Goal: Task Accomplishment & Management: Use online tool/utility

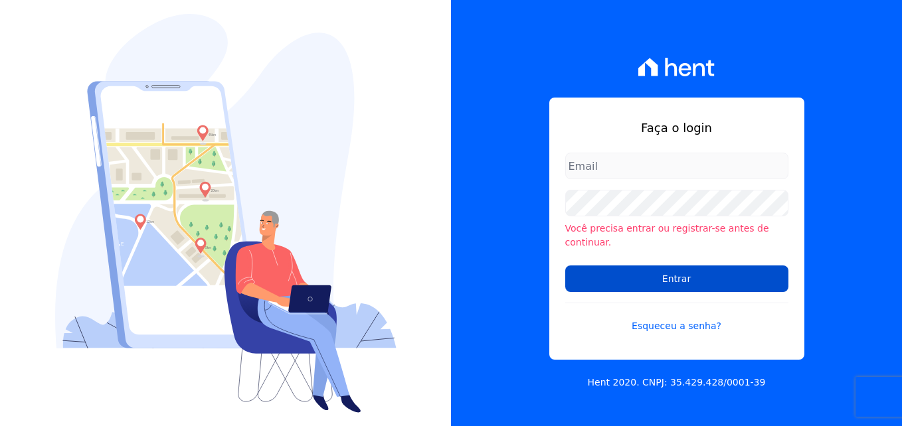
type input "[PERSON_NAME][EMAIL_ADDRESS][DOMAIN_NAME]"
click at [660, 278] on input "Entrar" at bounding box center [676, 279] width 223 height 27
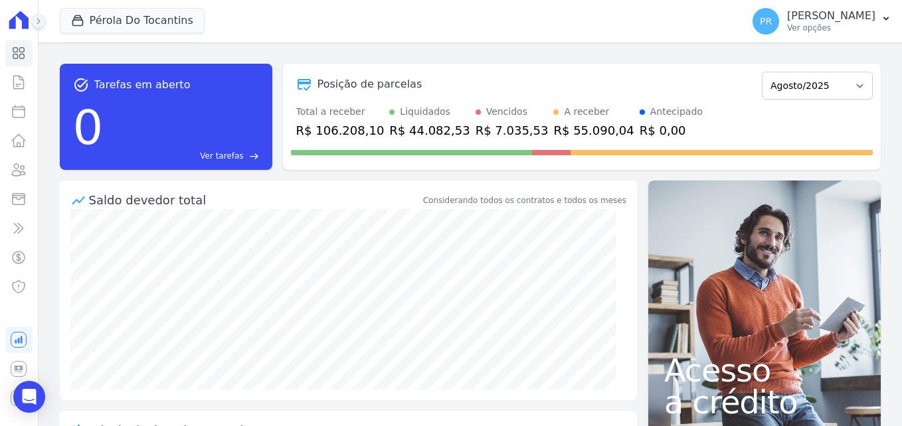
click at [34, 25] on button at bounding box center [38, 21] width 15 height 15
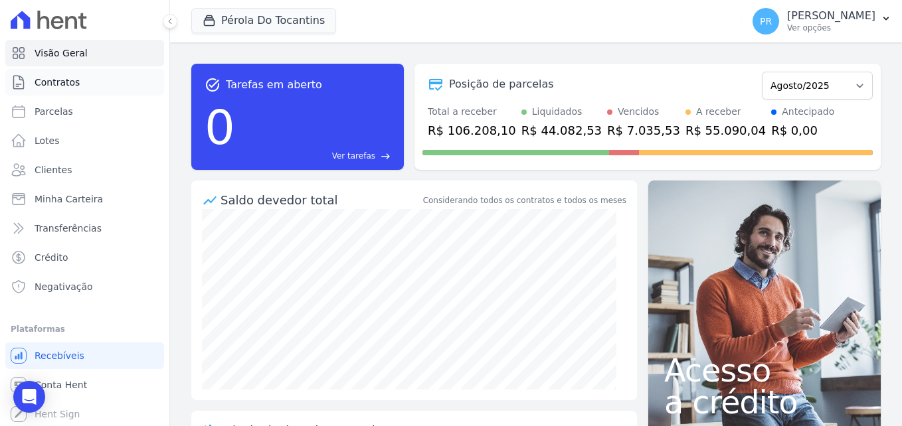
click at [56, 88] on span "Contratos" at bounding box center [57, 82] width 45 height 13
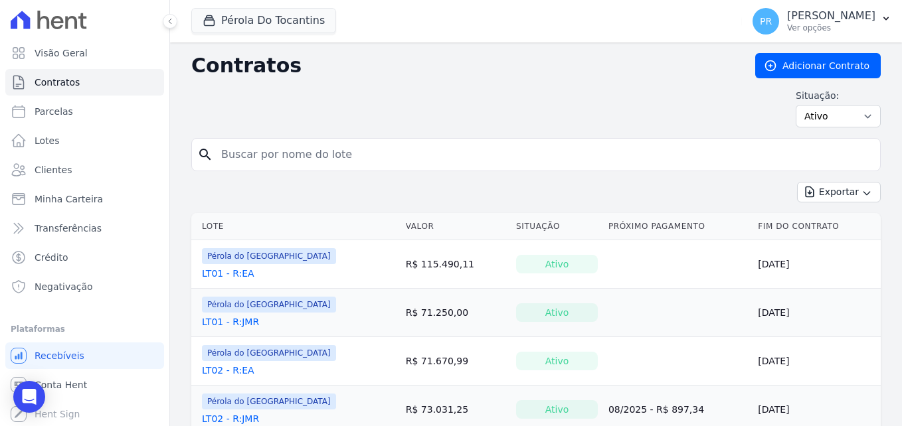
click at [284, 155] on input "search" at bounding box center [544, 154] width 662 height 27
type input "608"
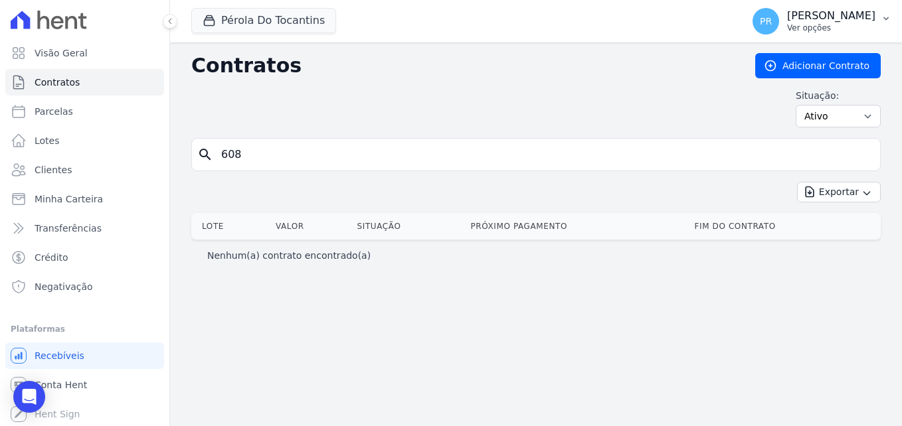
click at [879, 15] on button "PR [PERSON_NAME] Ver opções" at bounding box center [822, 21] width 160 height 37
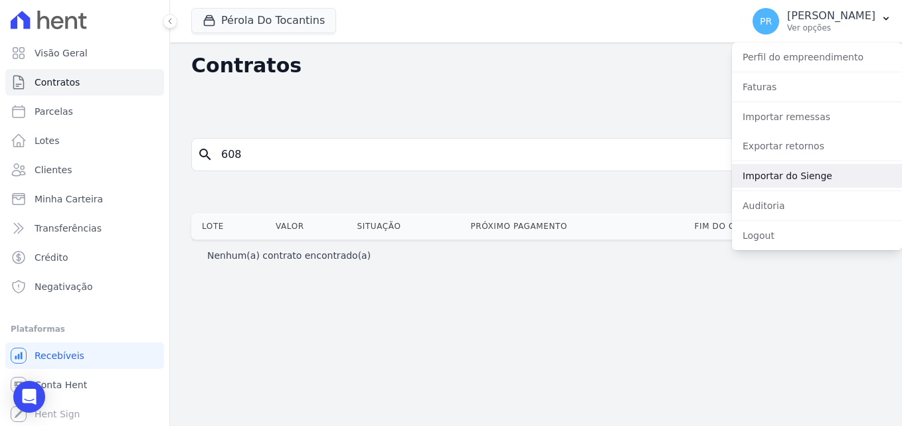
click at [786, 178] on link "Importar do Sienge" at bounding box center [817, 176] width 170 height 24
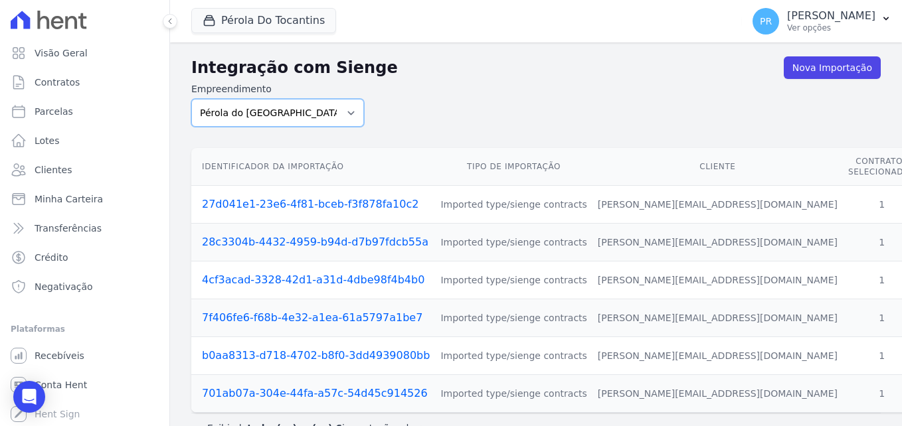
click at [327, 120] on select "Pérola do Tocantins SPE Montenegro" at bounding box center [277, 113] width 173 height 28
select select "168bdd06-a3dd-4988-b5a9-b0a7c7bf8968"
click at [191, 99] on select "Pérola do Tocantins SPE Montenegro" at bounding box center [277, 113] width 173 height 28
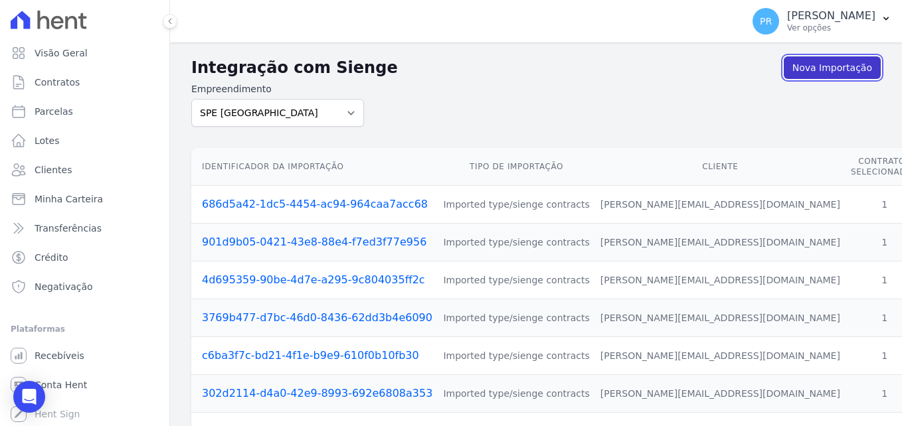
click at [791, 64] on link "Nova Importação" at bounding box center [832, 67] width 97 height 23
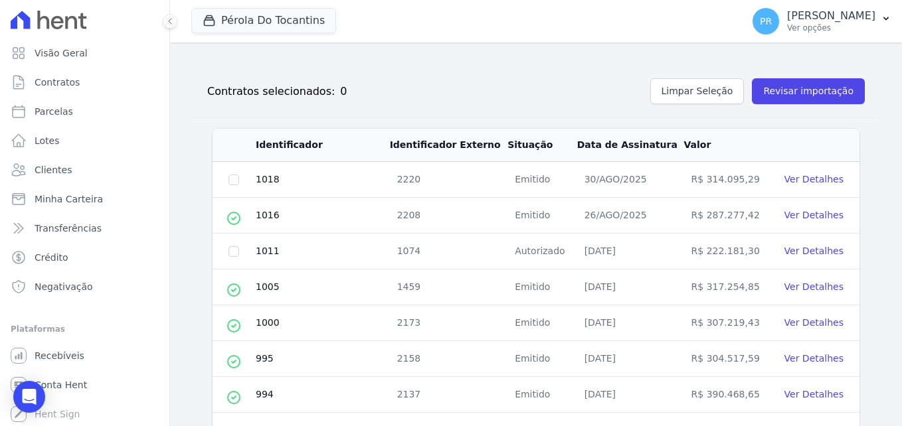
scroll to position [165, 0]
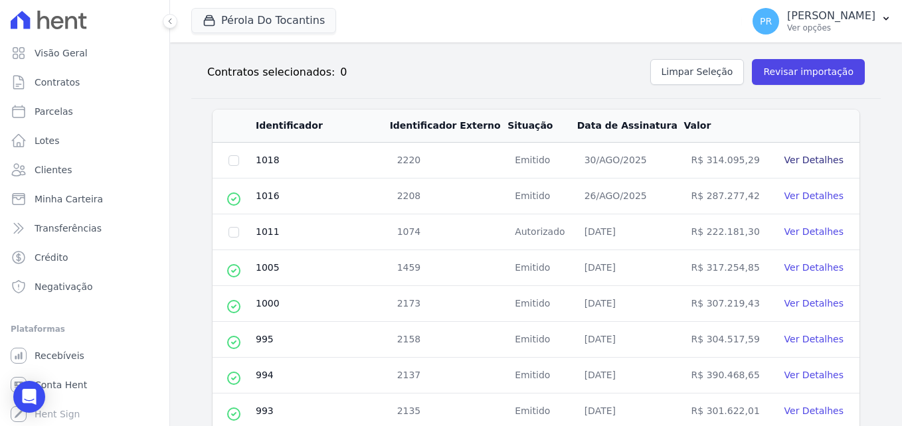
click at [804, 165] on link "Ver Detalhes" at bounding box center [813, 160] width 59 height 11
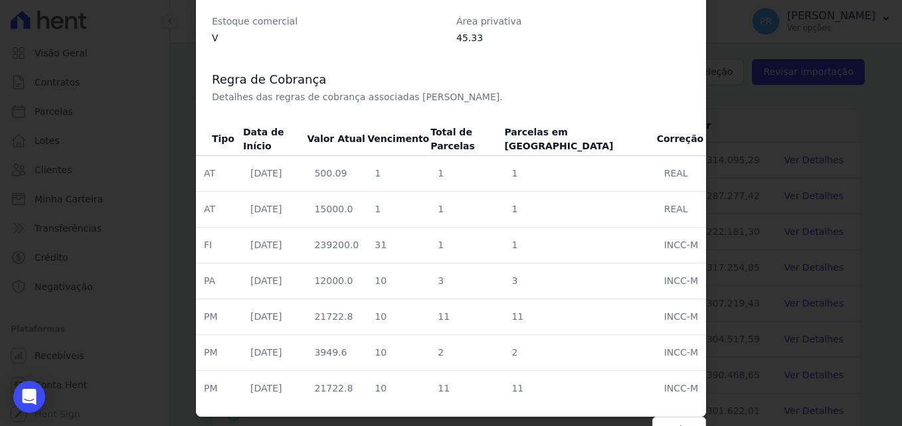
scroll to position [567, 0]
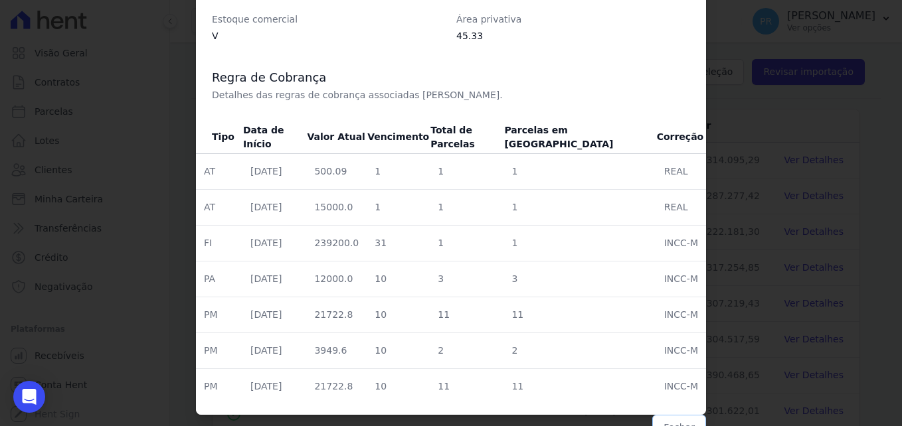
click at [667, 419] on button "Fechar" at bounding box center [679, 427] width 54 height 25
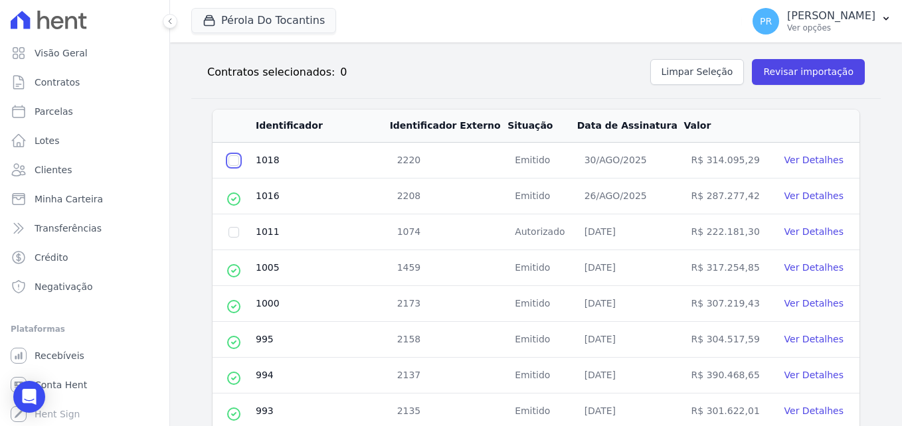
click at [229, 157] on input "checkbox" at bounding box center [233, 160] width 11 height 11
checkbox input "true"
click at [809, 80] on button "Revisar importação" at bounding box center [808, 72] width 113 height 26
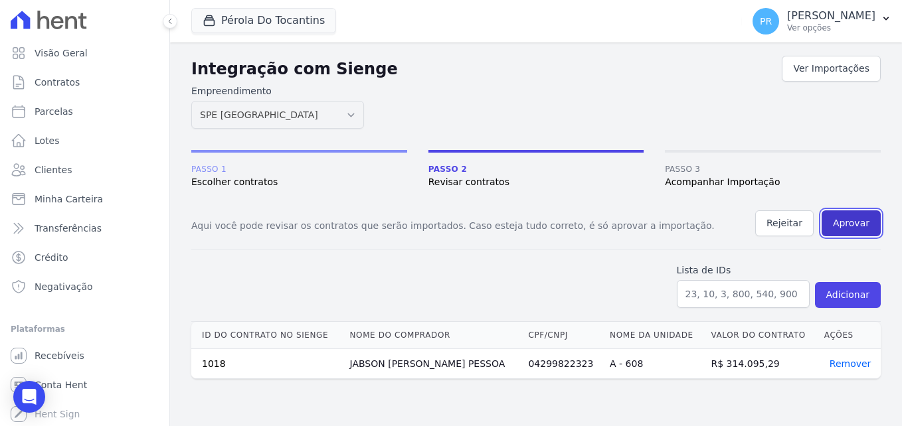
click at [856, 225] on button "Aprovar" at bounding box center [851, 224] width 59 height 26
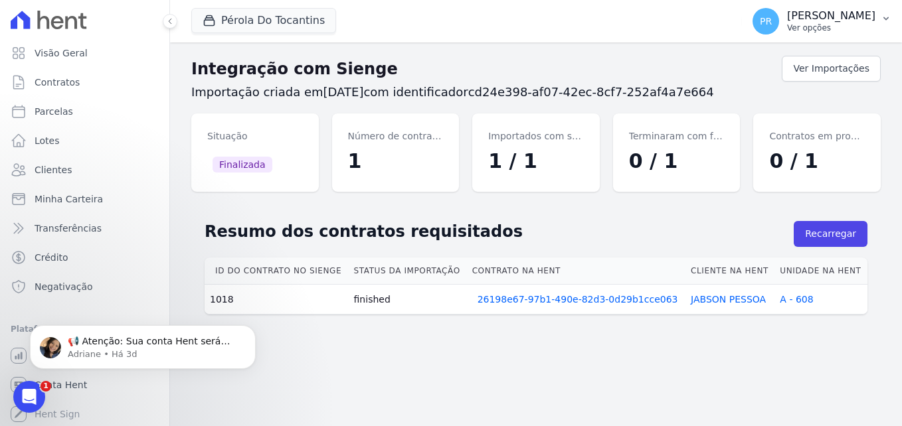
click at [844, 25] on p "Ver opções" at bounding box center [831, 28] width 88 height 11
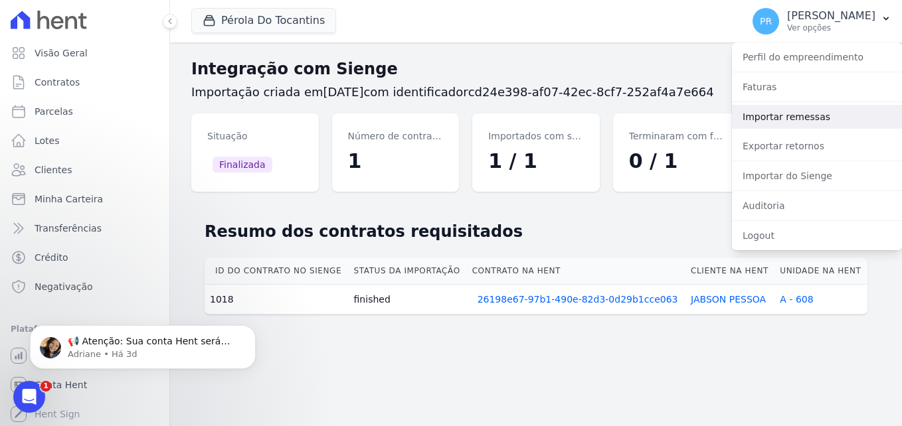
click at [792, 117] on link "Importar remessas" at bounding box center [817, 117] width 170 height 24
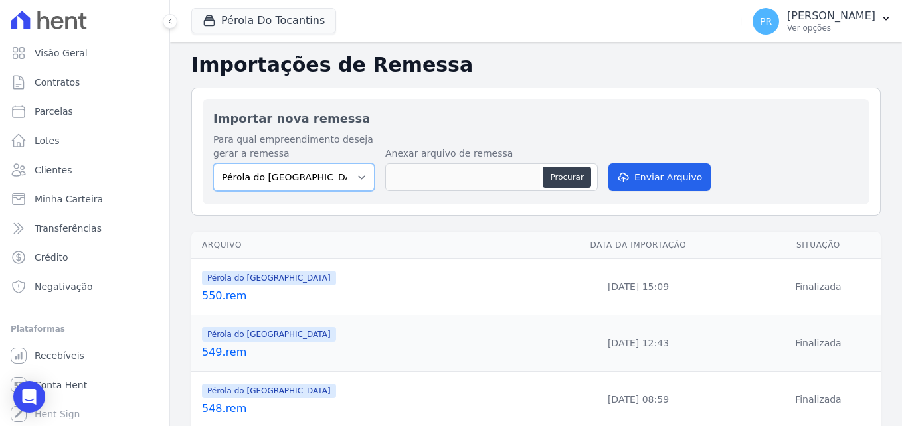
click at [288, 182] on select "Pérola do Tocantins SPE Montenegro" at bounding box center [293, 177] width 161 height 28
select select "168bdd06-a3dd-4988-b5a9-b0a7c7bf8968"
click at [213, 163] on select "Pérola do Tocantins SPE Montenegro" at bounding box center [293, 177] width 161 height 28
click at [569, 171] on button "Procurar" at bounding box center [567, 177] width 48 height 21
type input "771.rem"
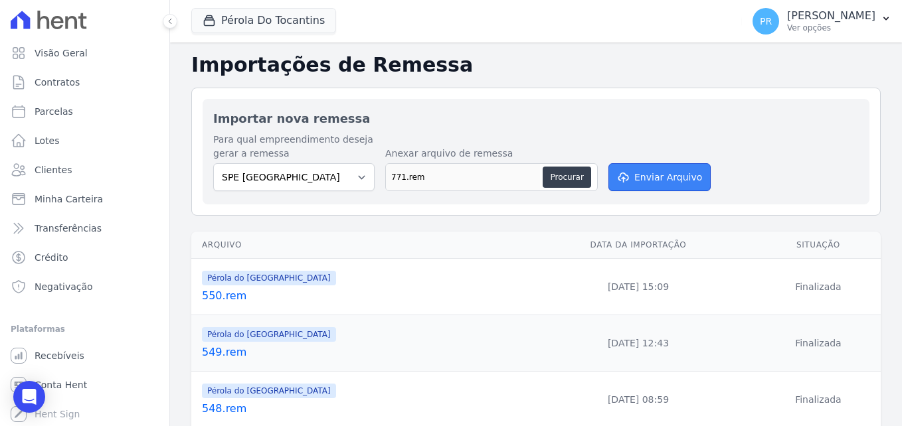
click at [670, 185] on button "Enviar Arquivo" at bounding box center [659, 177] width 102 height 28
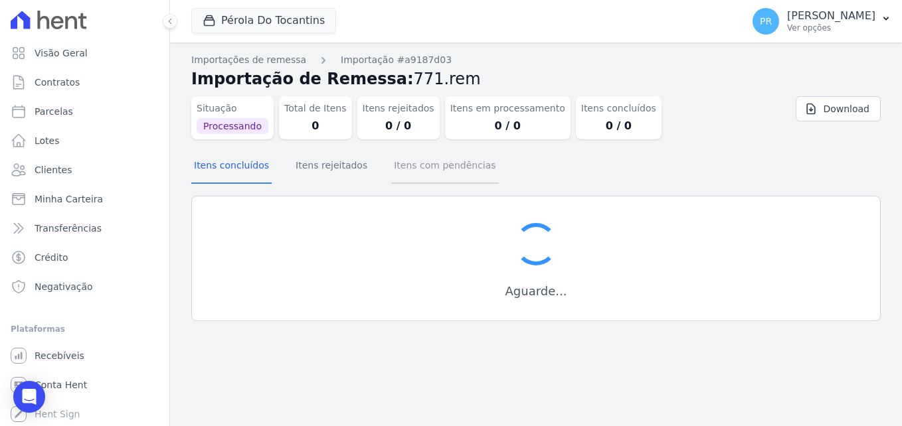
click at [450, 162] on button "Itens com pendências" at bounding box center [444, 166] width 107 height 35
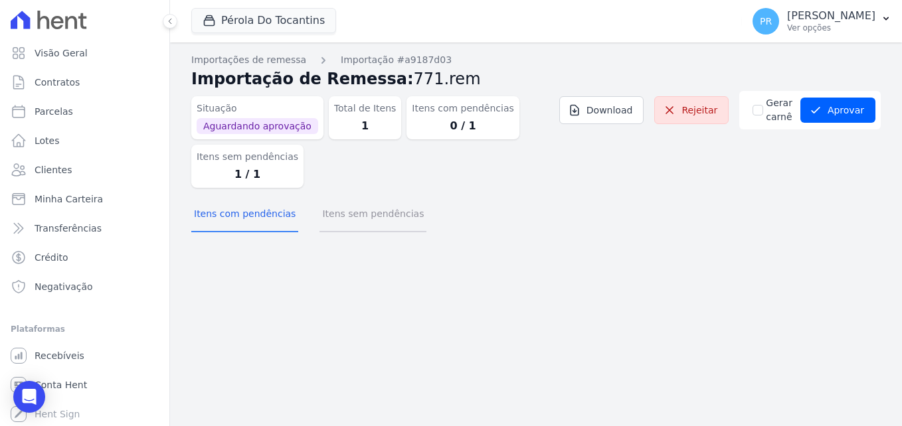
click at [347, 217] on button "Itens sem pendências" at bounding box center [372, 215] width 107 height 35
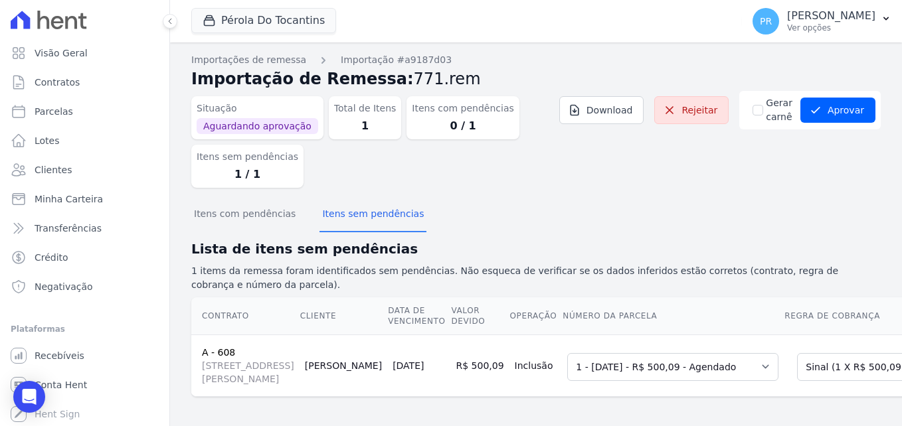
click at [221, 234] on section "Itens com pendências Itens sem pendências Lista de itens sem pendências 1 items…" at bounding box center [535, 298] width 689 height 199
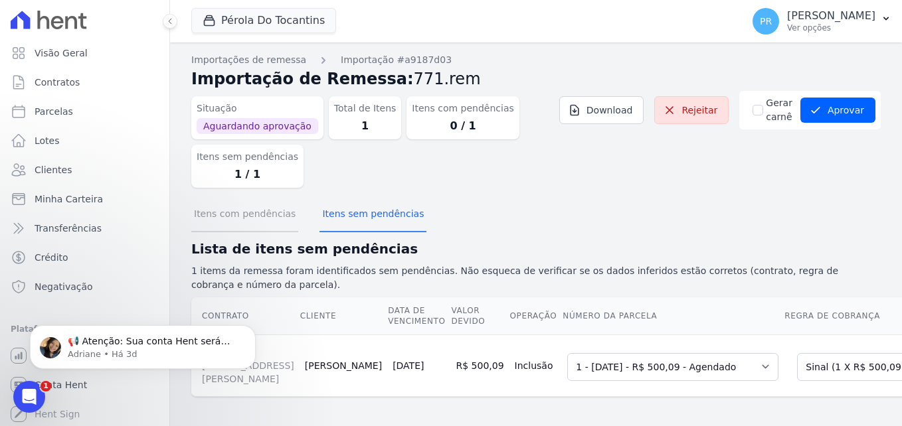
click at [230, 222] on button "Itens com pendências" at bounding box center [244, 215] width 107 height 35
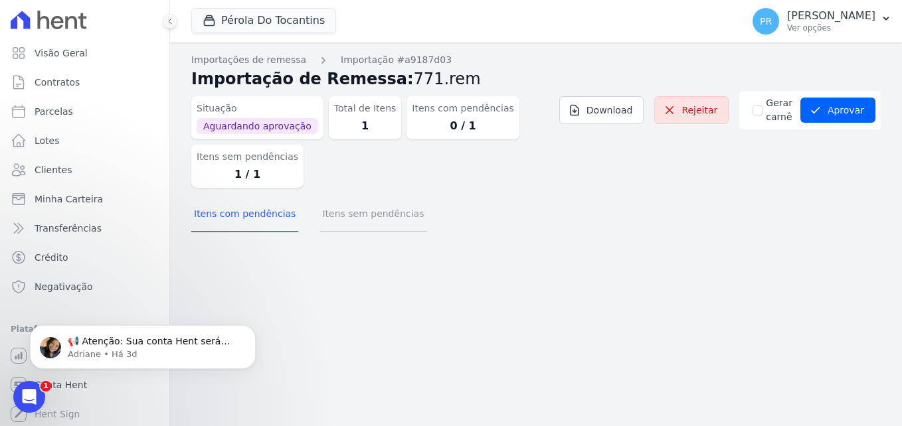
click at [331, 216] on button "Itens sem pendências" at bounding box center [372, 215] width 107 height 35
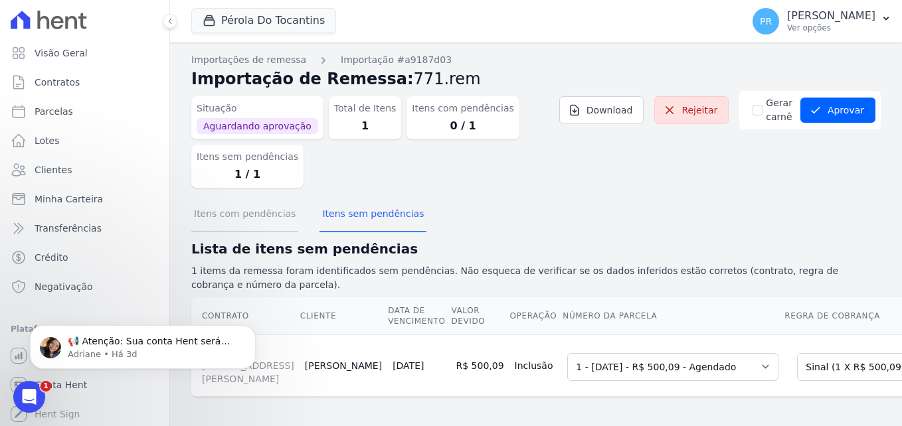
click at [262, 211] on button "Itens com pendências" at bounding box center [244, 215] width 107 height 35
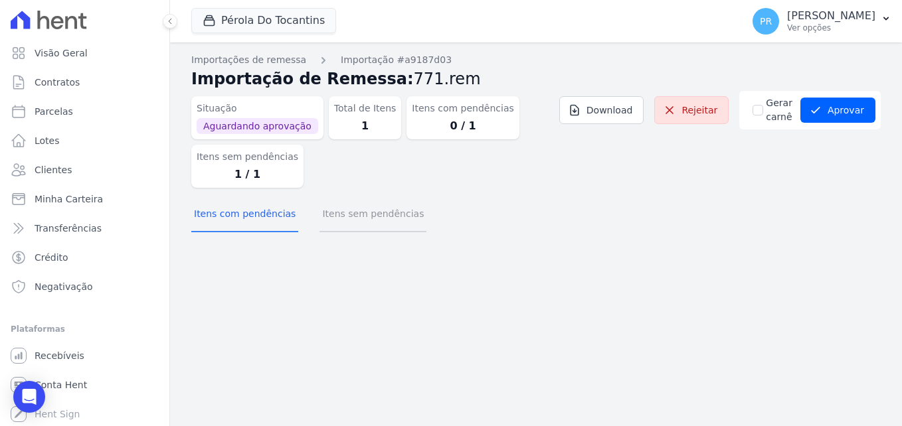
click at [359, 213] on button "Itens sem pendências" at bounding box center [372, 215] width 107 height 35
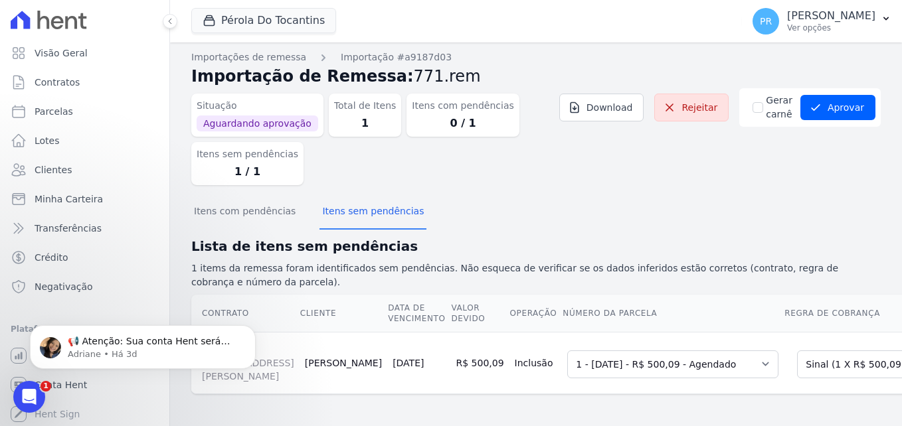
scroll to position [93, 0]
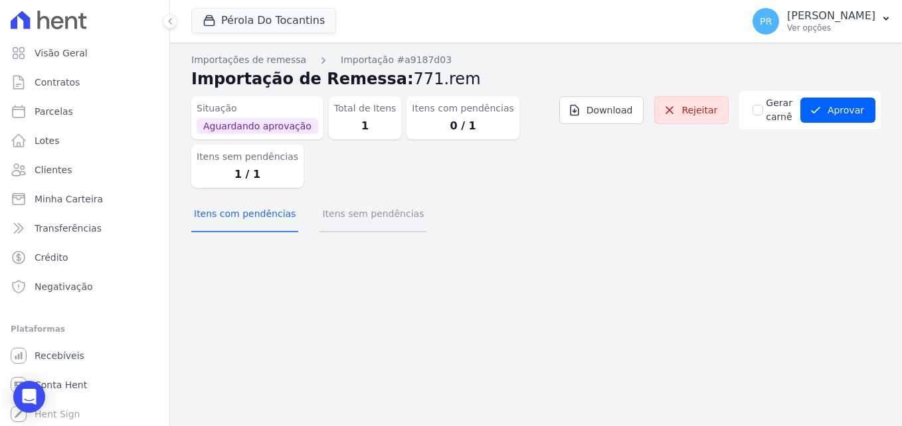
click at [395, 219] on button "Itens sem pendências" at bounding box center [372, 215] width 107 height 35
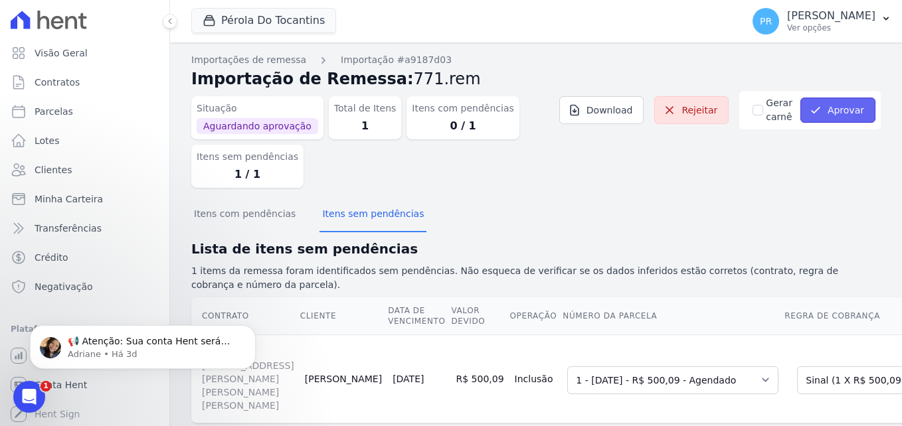
click at [843, 107] on button "Aprovar" at bounding box center [837, 110] width 75 height 25
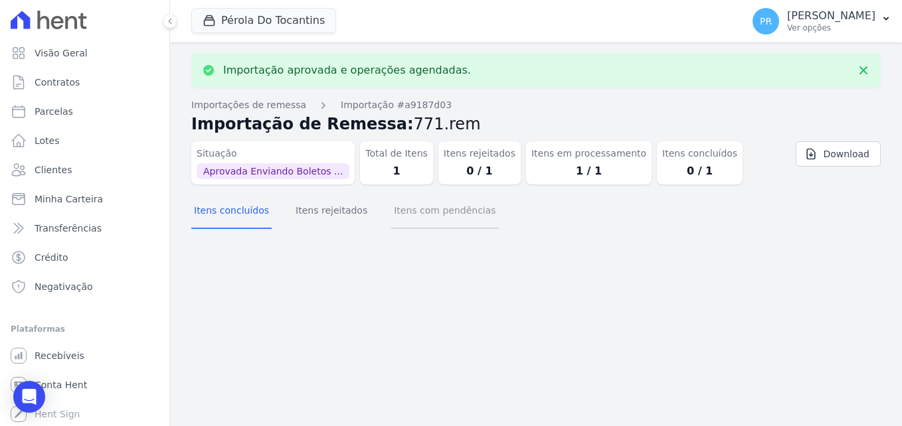
click at [396, 217] on button "Itens com pendências" at bounding box center [444, 212] width 107 height 35
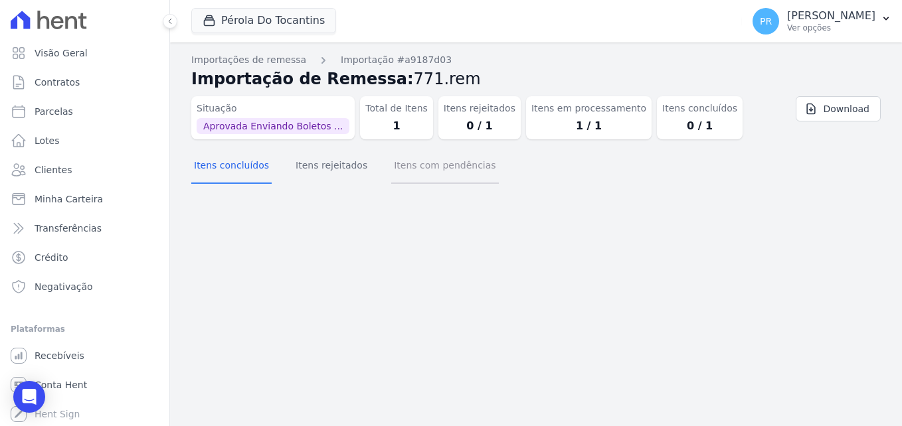
click at [438, 175] on button "Itens com pendências" at bounding box center [444, 166] width 107 height 35
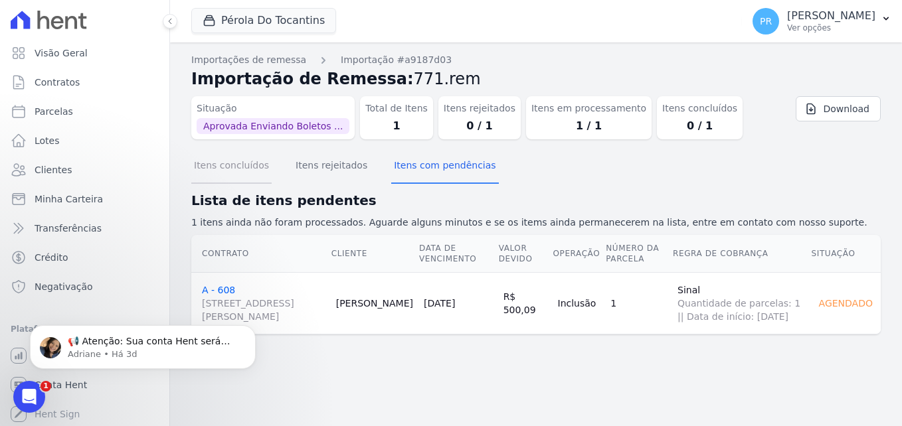
click at [227, 171] on button "Itens concluídos" at bounding box center [231, 166] width 80 height 35
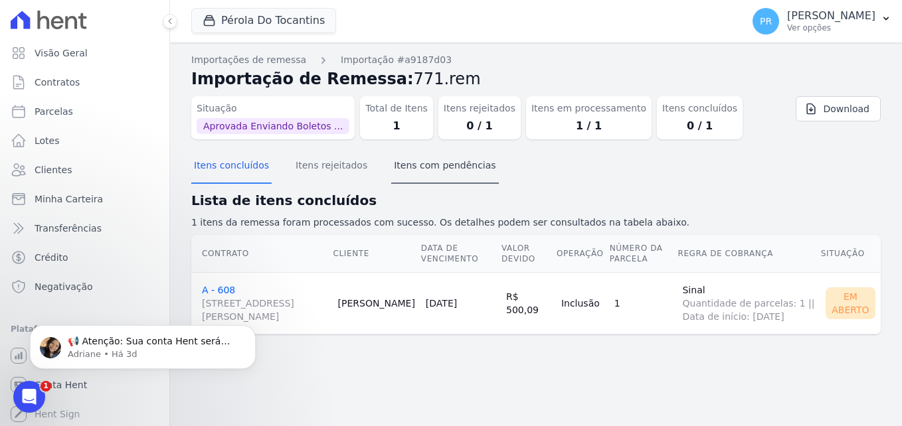
drag, startPoint x: 414, startPoint y: 192, endPoint x: 448, endPoint y: 170, distance: 40.9
click at [448, 170] on section "Itens concluídos Itens rejeitados Itens com pendências Lista de itens concluído…" at bounding box center [535, 253] width 689 height 206
click at [448, 170] on button "Itens com pendências" at bounding box center [444, 166] width 107 height 35
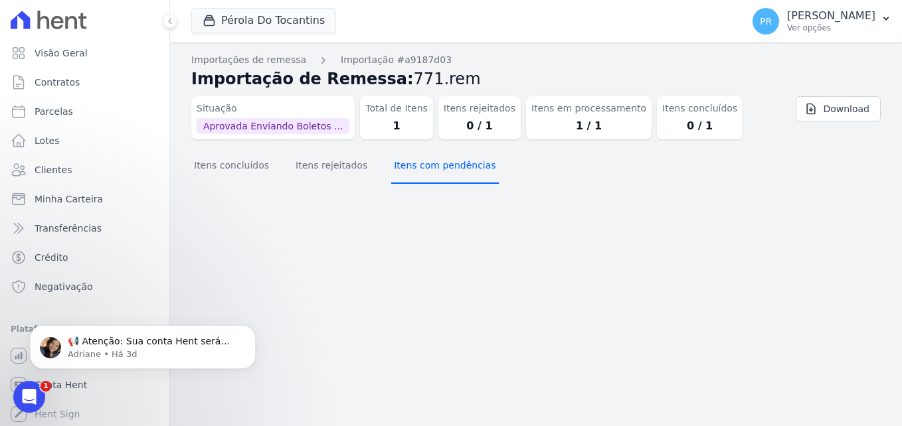
click at [448, 170] on button "Itens com pendências" at bounding box center [444, 166] width 107 height 35
click at [239, 174] on button "Itens concluídos" at bounding box center [231, 166] width 80 height 35
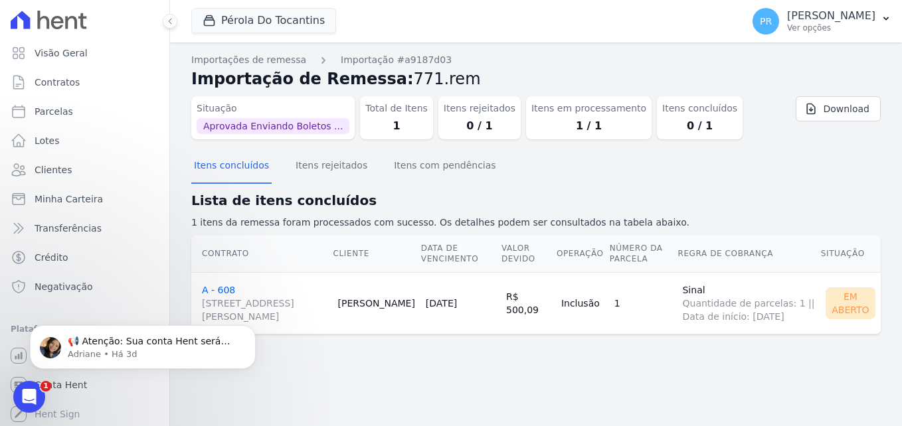
click at [224, 294] on link "A - 608 [STREET_ADDRESS][PERSON_NAME]" at bounding box center [265, 304] width 126 height 39
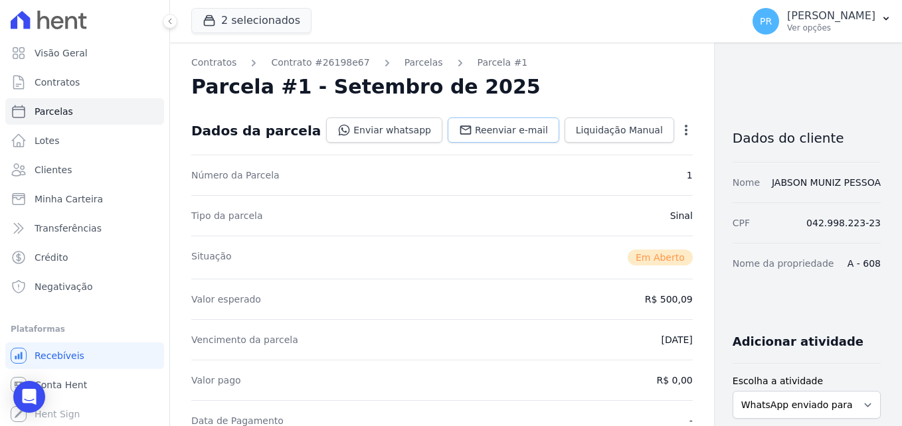
click at [479, 130] on span "Reenviar e-mail" at bounding box center [511, 130] width 73 height 13
click at [353, 128] on link "Enviar whatsapp" at bounding box center [384, 130] width 116 height 25
